Goal: Check status: Check status

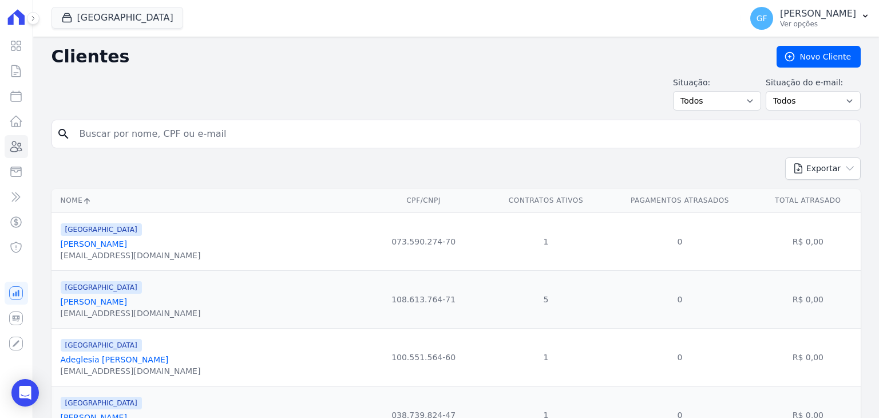
click at [120, 139] on input "search" at bounding box center [464, 133] width 782 height 23
type input "[PERSON_NAME]"
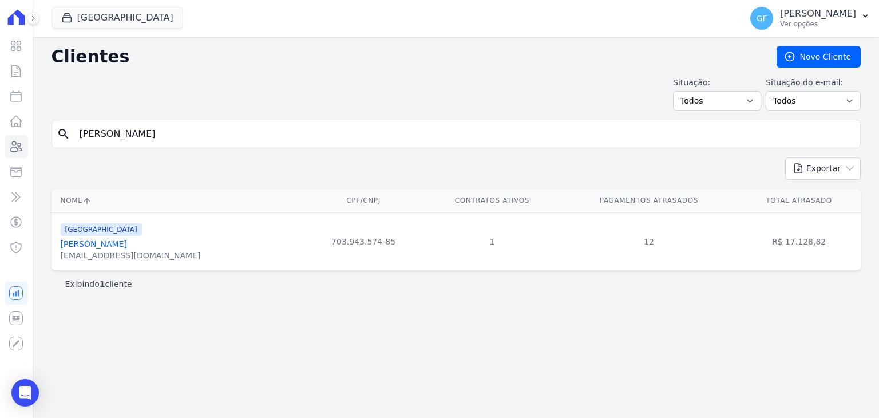
click at [110, 241] on link "[PERSON_NAME]" at bounding box center [94, 243] width 66 height 9
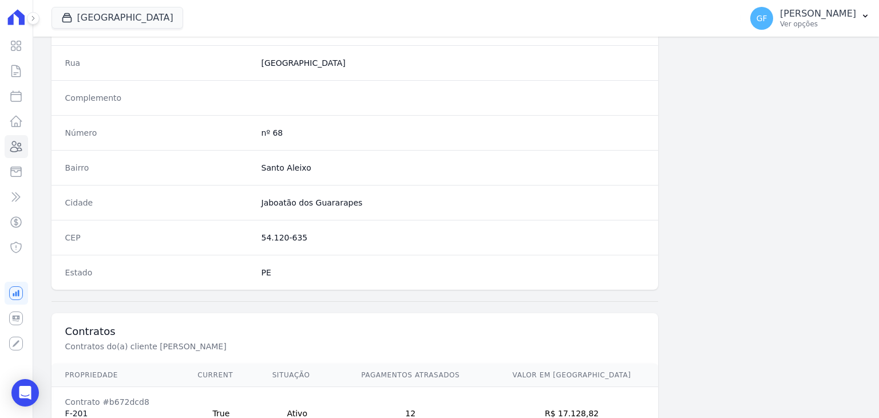
scroll to position [649, 0]
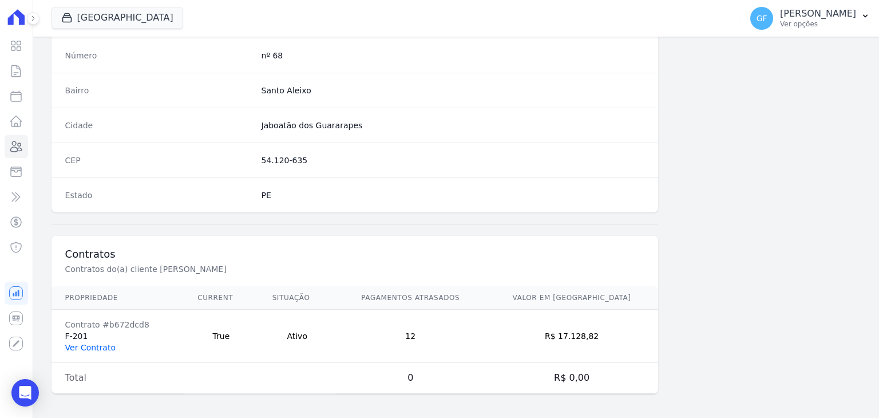
click at [81, 344] on link "Ver Contrato" at bounding box center [90, 347] width 50 height 9
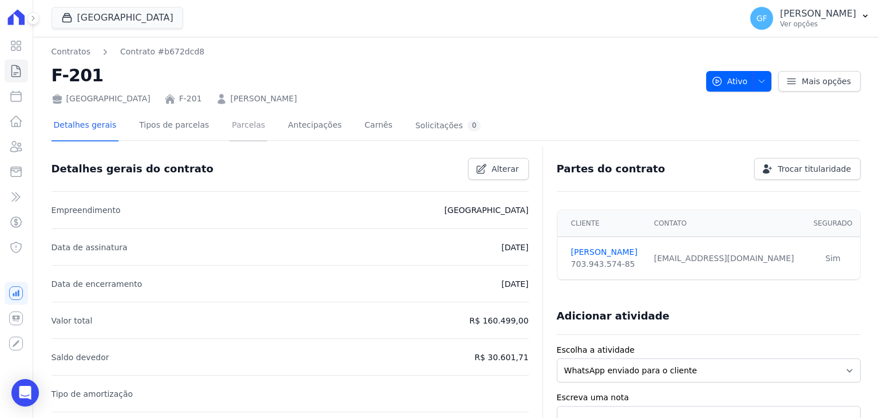
click at [248, 131] on link "Parcelas" at bounding box center [248, 126] width 38 height 30
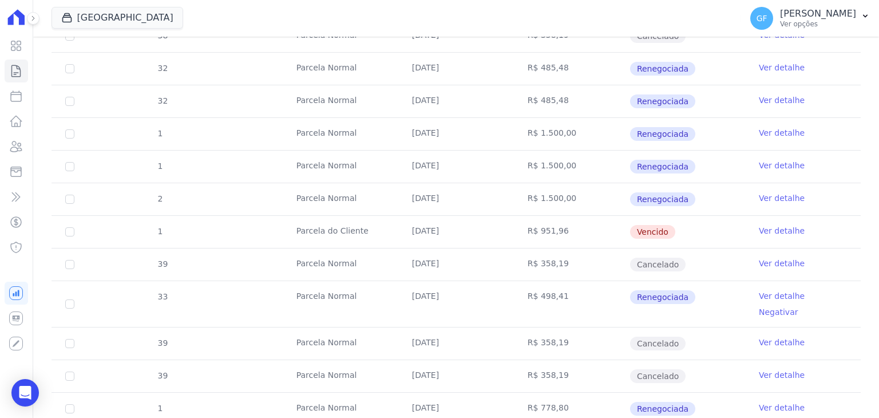
scroll to position [458, 0]
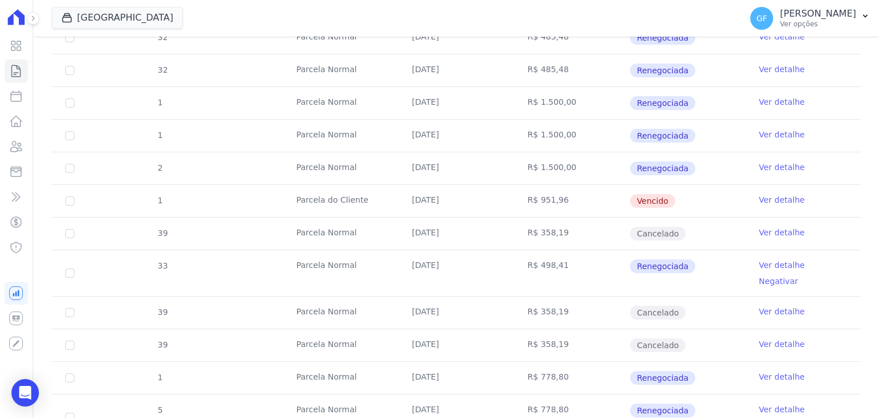
drag, startPoint x: 406, startPoint y: 197, endPoint x: 695, endPoint y: 206, distance: 289.0
click at [662, 192] on tr "1 [GEOGRAPHIC_DATA] [DATE] R$ 951,96 [GEOGRAPHIC_DATA] Ver detalhe" at bounding box center [455, 200] width 809 height 33
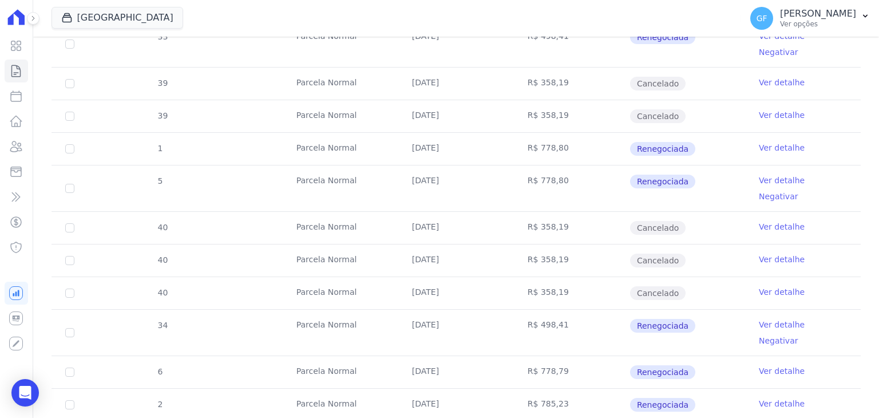
scroll to position [762, 0]
